Goal: Navigation & Orientation: Find specific page/section

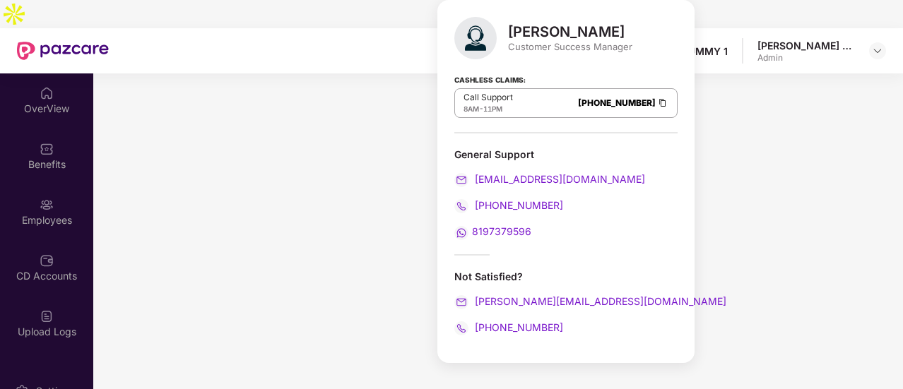
scroll to position [255, 0]
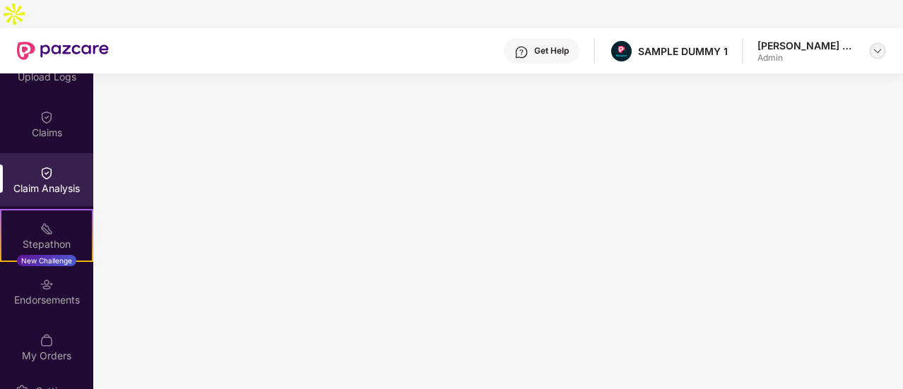
click at [873, 45] on img at bounding box center [877, 50] width 11 height 11
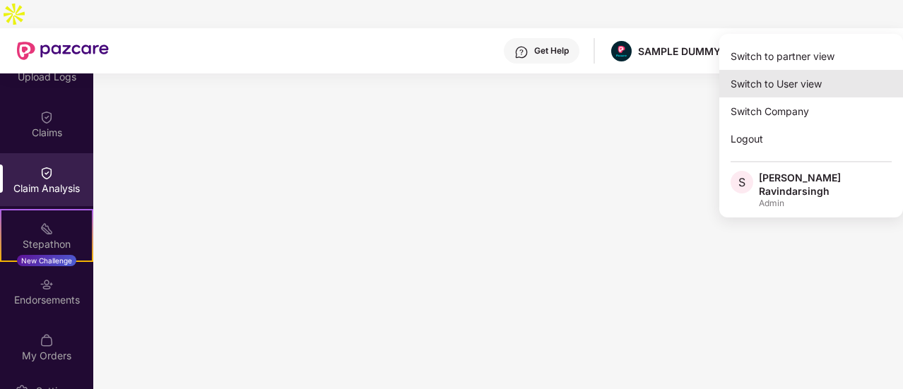
click at [802, 73] on div "Switch to User view" at bounding box center [811, 84] width 184 height 28
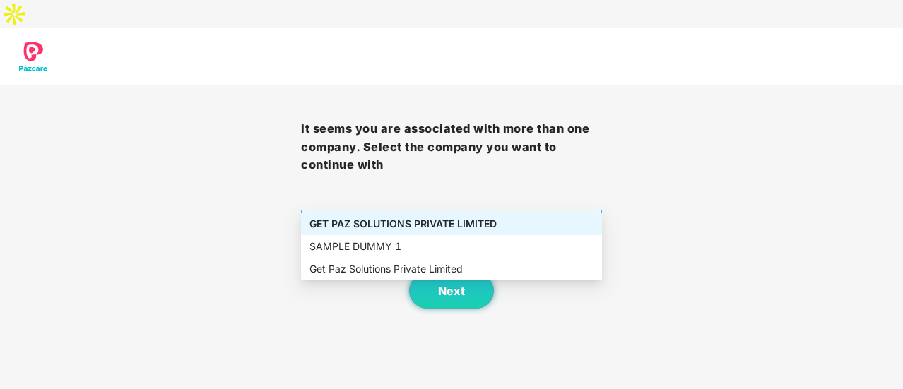
click at [540, 210] on span "GET PAZ SOLUTIONS PRIVATE LIMITED" at bounding box center [451, 223] width 284 height 27
click at [490, 224] on div "GET PAZ SOLUTIONS PRIVATE LIMITED" at bounding box center [451, 224] width 284 height 16
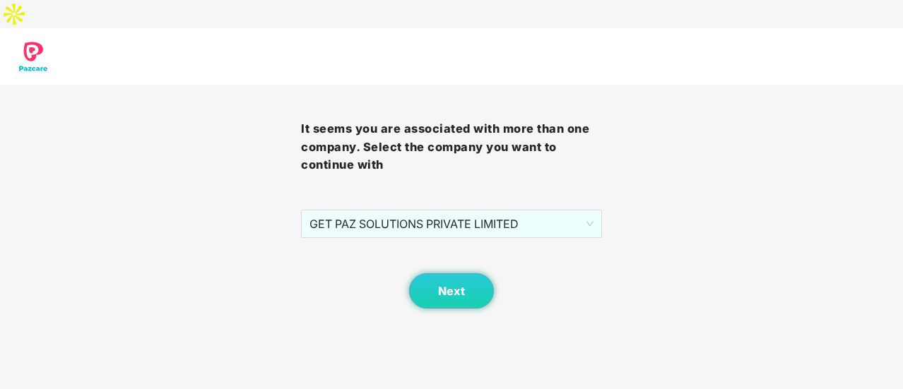
click at [470, 238] on div "Next" at bounding box center [451, 273] width 301 height 71
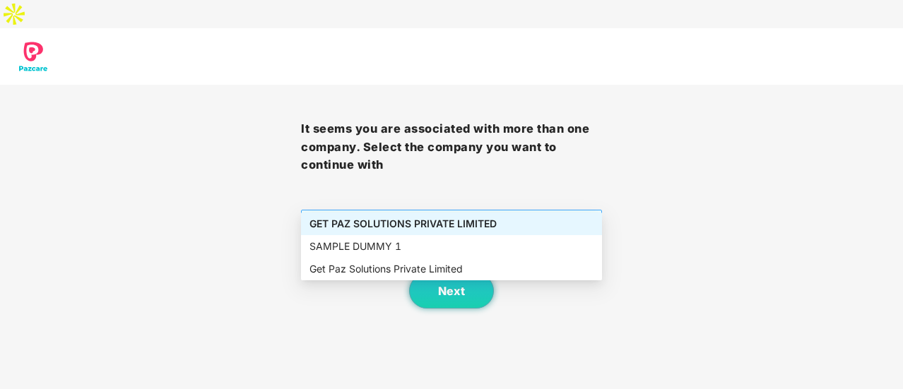
click at [463, 210] on span "GET PAZ SOLUTIONS PRIVATE LIMITED" at bounding box center [451, 223] width 284 height 27
click at [441, 239] on div "SAMPLE DUMMY 1" at bounding box center [451, 247] width 284 height 16
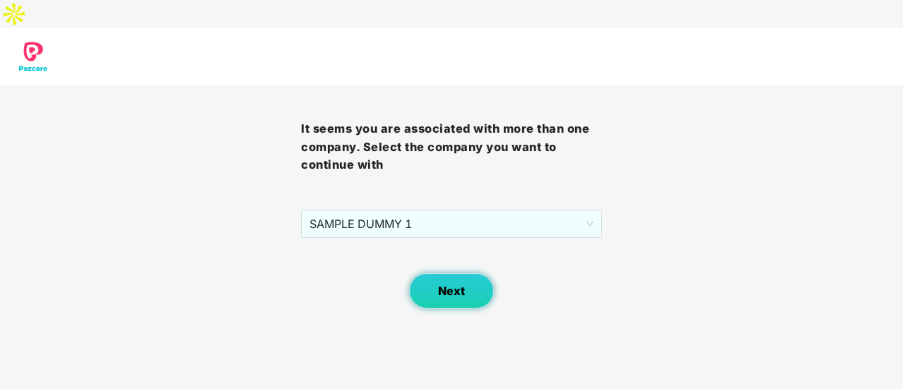
click at [459, 273] on button "Next" at bounding box center [451, 290] width 85 height 35
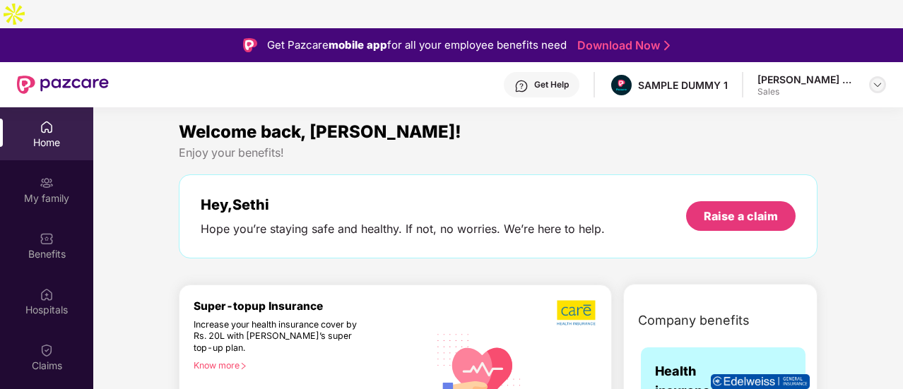
click at [878, 79] on img at bounding box center [877, 84] width 11 height 11
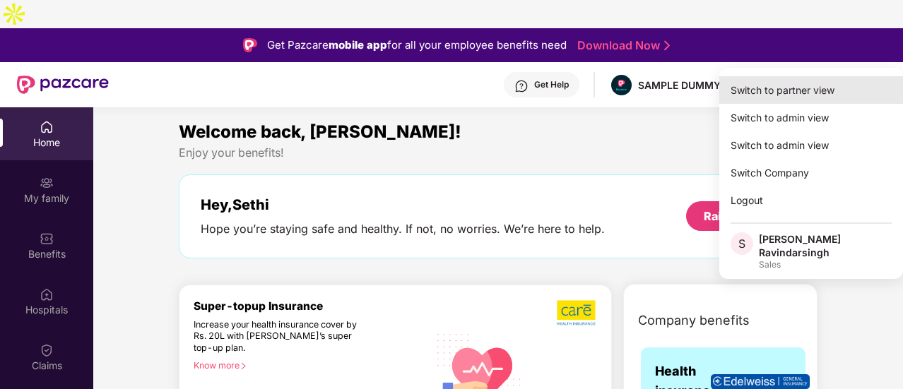
click at [761, 97] on div "Switch to partner view" at bounding box center [811, 90] width 184 height 28
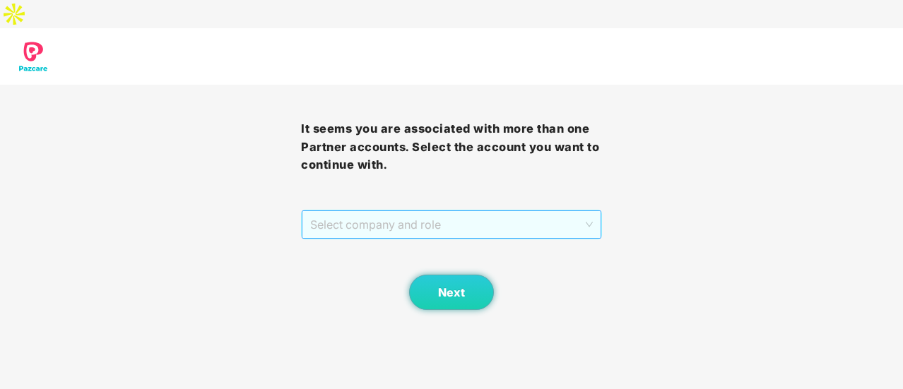
click at [582, 211] on span "Select company and role" at bounding box center [451, 224] width 283 height 27
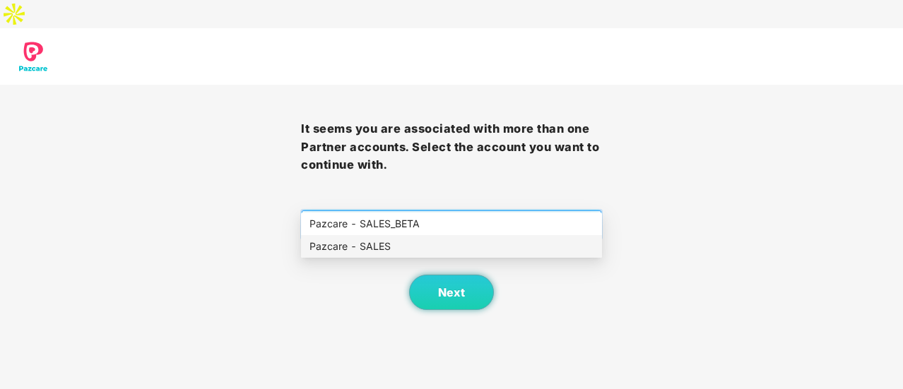
click at [525, 237] on div "Pazcare - SALES" at bounding box center [451, 246] width 301 height 23
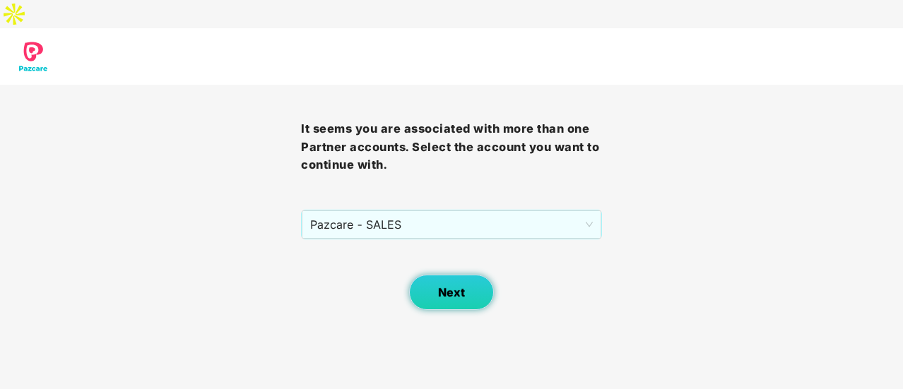
click at [435, 275] on button "Next" at bounding box center [451, 292] width 85 height 35
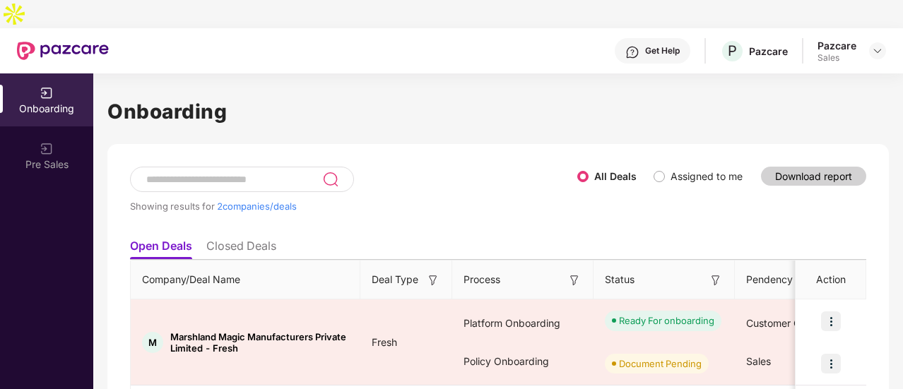
click at [222, 239] on li "Closed Deals" at bounding box center [241, 249] width 70 height 20
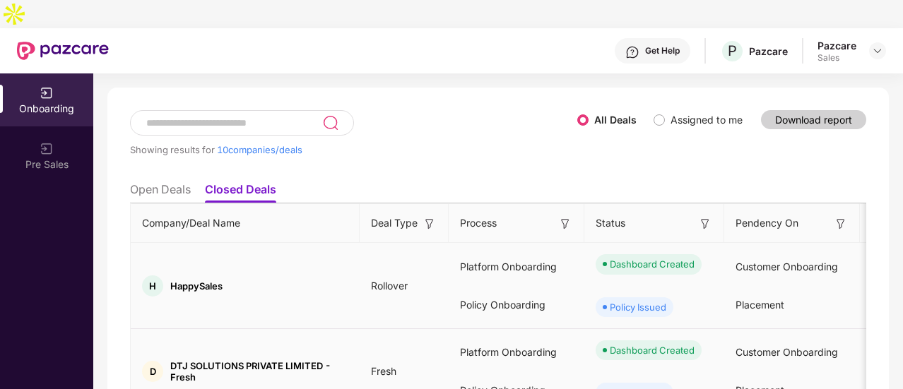
scroll to position [85, 0]
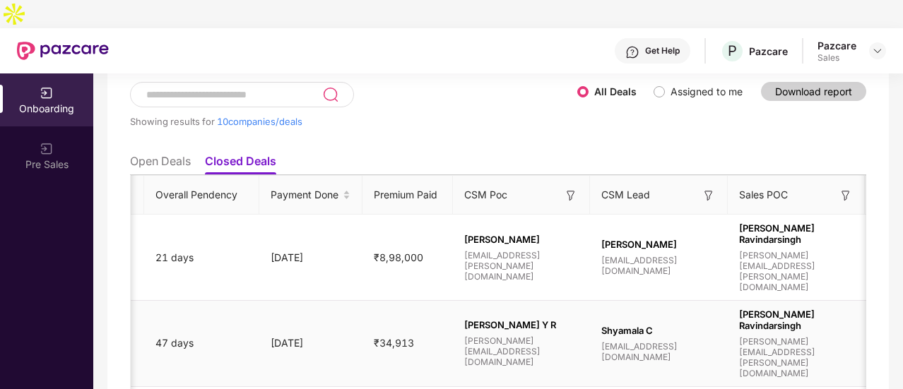
scroll to position [0, 848]
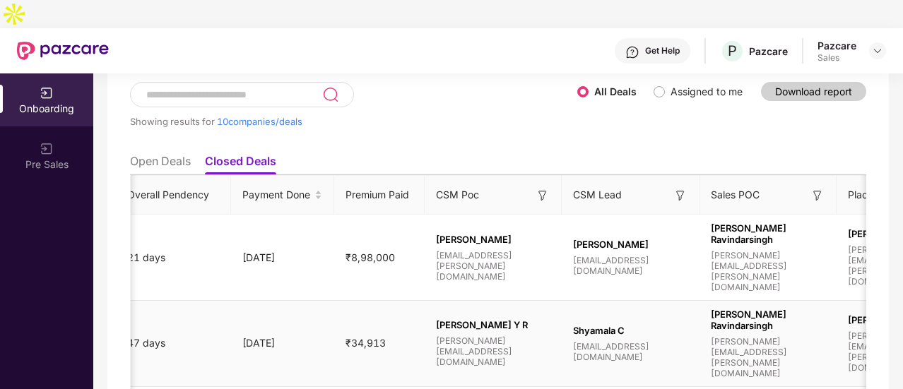
click at [278, 320] on tr "D DTJ SOLUTIONS PRIVATE LIMITED - Fresh Fresh Platform Onboarding Policy Onboar…" at bounding box center [272, 344] width 1978 height 86
click at [882, 45] on img at bounding box center [877, 50] width 11 height 11
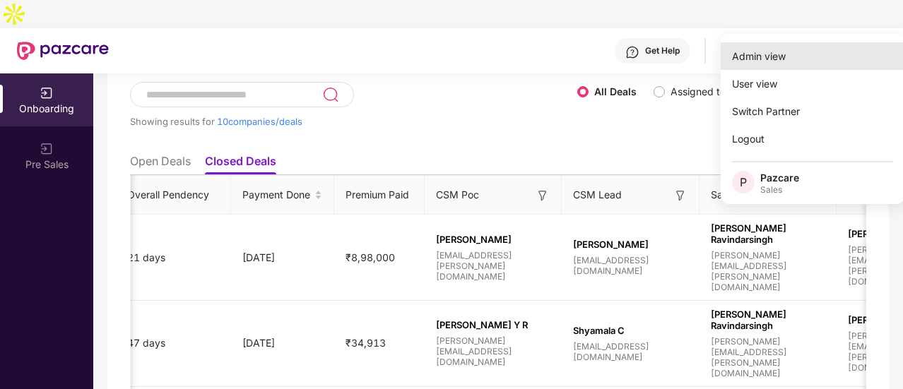
click at [809, 49] on div "Admin view" at bounding box center [812, 56] width 184 height 28
